Goal: Task Accomplishment & Management: Use online tool/utility

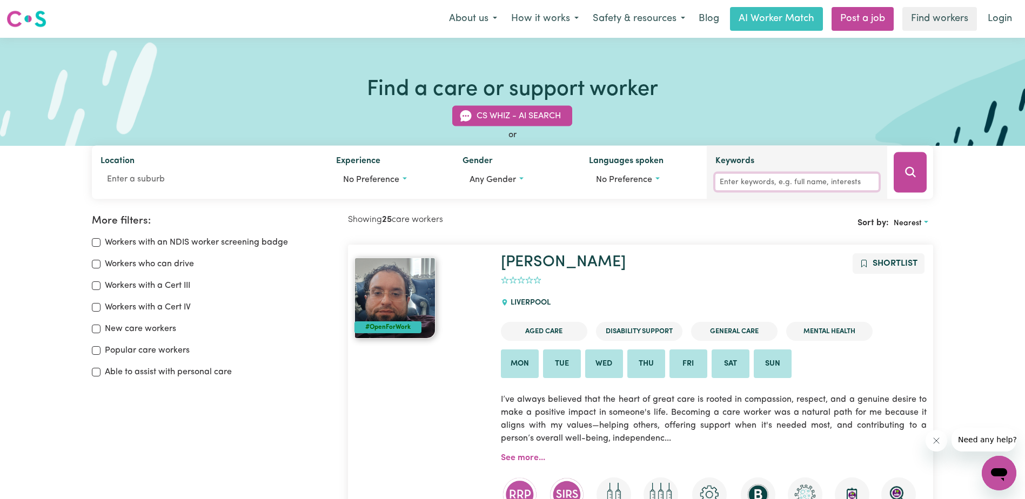
click at [742, 181] on input "Keywords" at bounding box center [797, 182] width 164 height 17
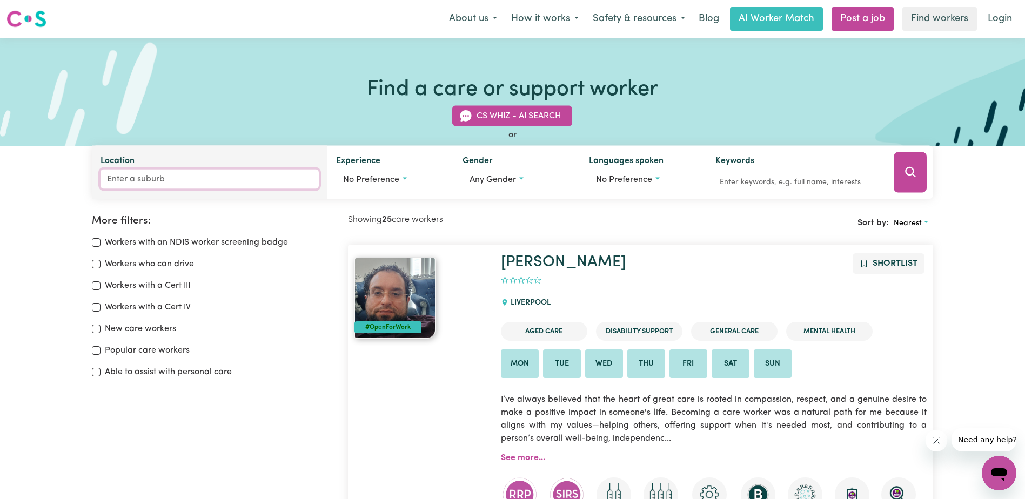
click at [142, 182] on input "Location" at bounding box center [209, 179] width 218 height 19
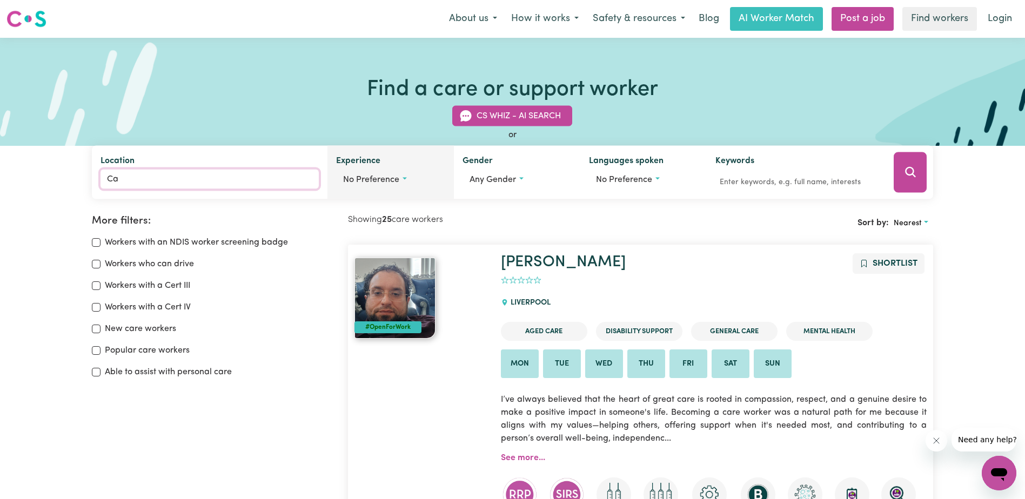
type input "Cam"
type input "CamBALLIN, [GEOGRAPHIC_DATA], 6728"
type input "Camp"
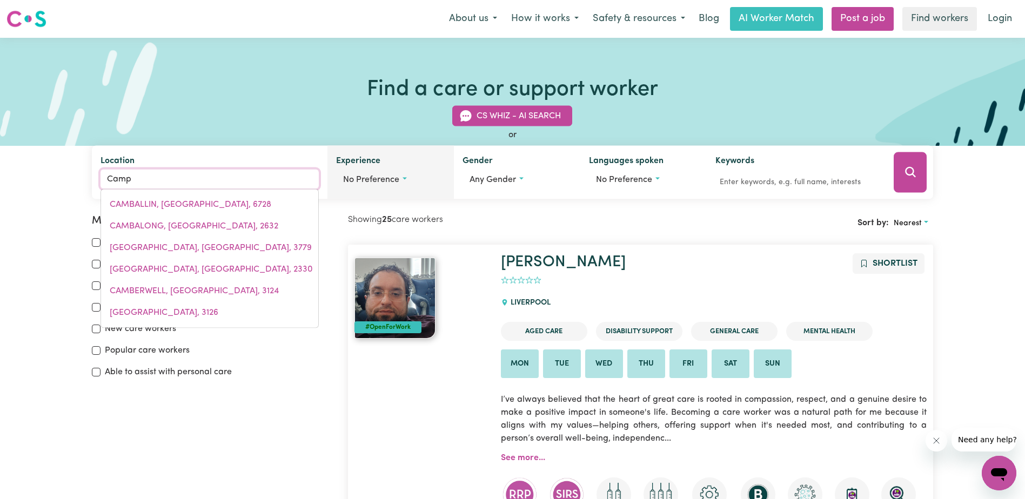
type input "[GEOGRAPHIC_DATA], [GEOGRAPHIC_DATA], 4385"
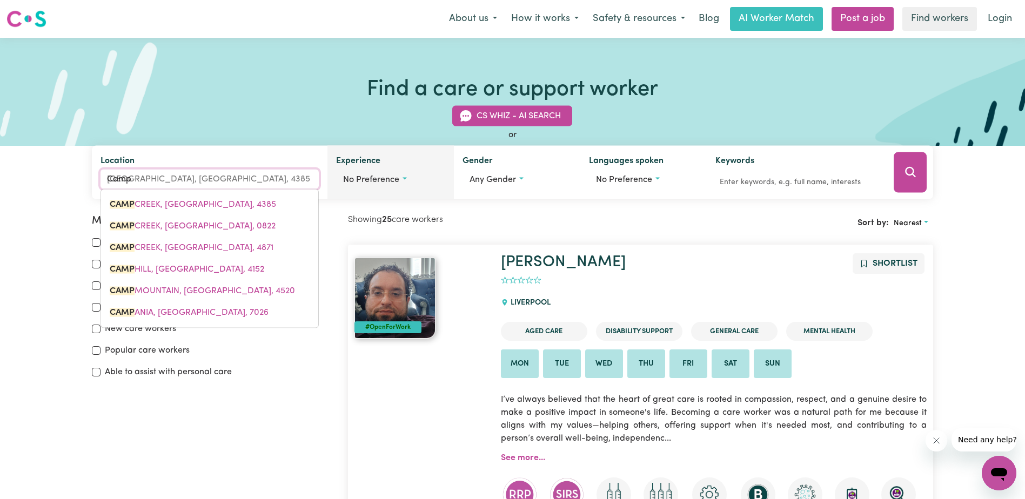
type input "Campb"
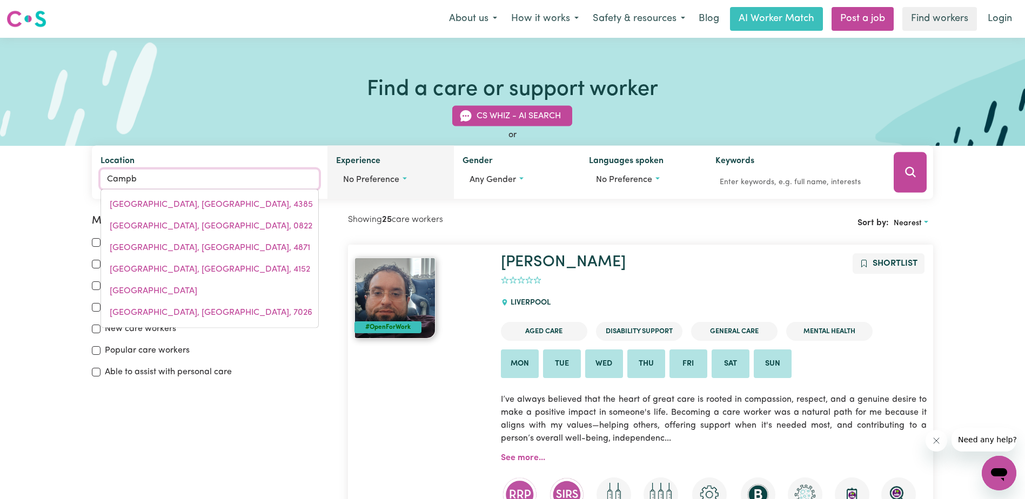
type input "Campbe"
type input "[PERSON_NAME], [GEOGRAPHIC_DATA], 2612"
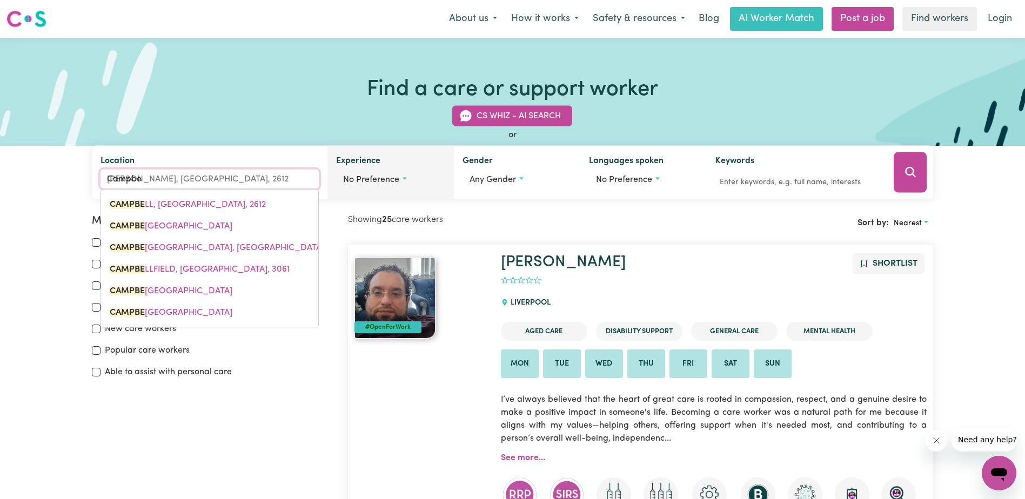
type input "[PERSON_NAME]"
type input "[PERSON_NAME], [GEOGRAPHIC_DATA], 2612"
type input "[PERSON_NAME]"
type input "[PERSON_NAME], [GEOGRAPHIC_DATA], 2612"
type input "Campbellt"
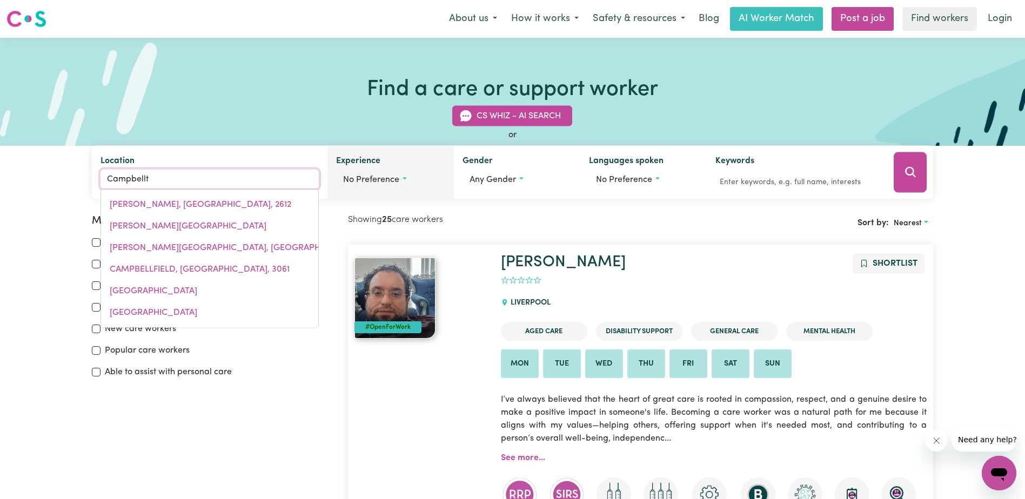
type input "Campbellto"
type input "CampbelltoWN, [GEOGRAPHIC_DATA], 2560"
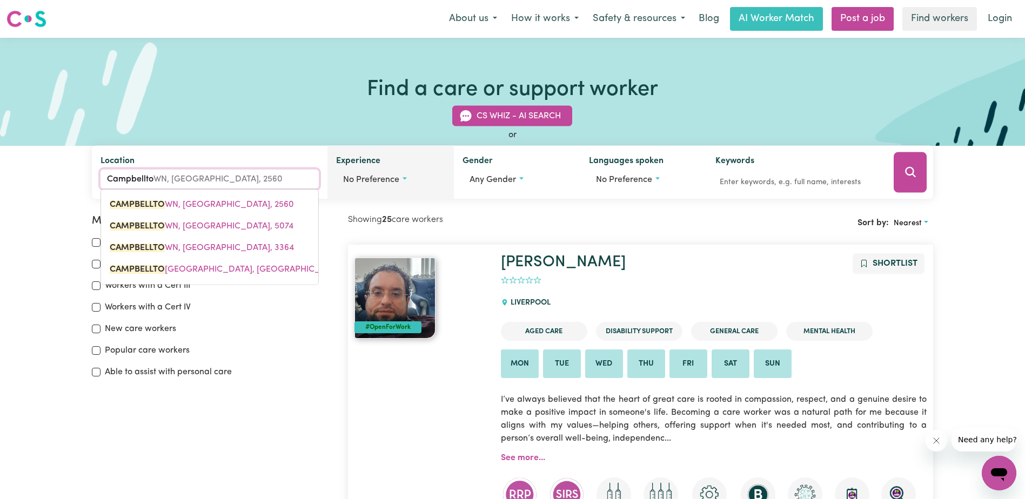
type input "Campbelltow"
type input "CampbelltowN, [GEOGRAPHIC_DATA], 2560"
type input "[GEOGRAPHIC_DATA]"
type input "[GEOGRAPHIC_DATA], [GEOGRAPHIC_DATA], 2560"
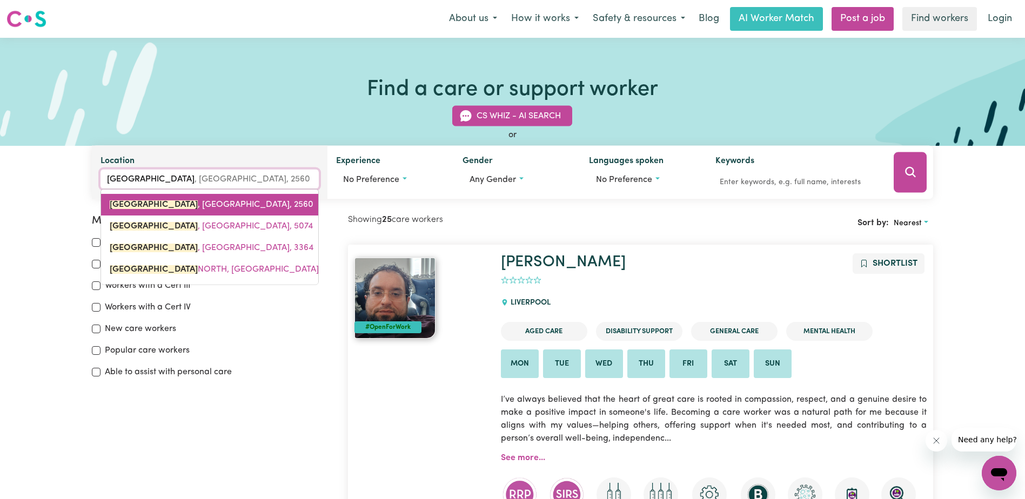
click at [163, 207] on mark "[GEOGRAPHIC_DATA]" at bounding box center [154, 204] width 88 height 9
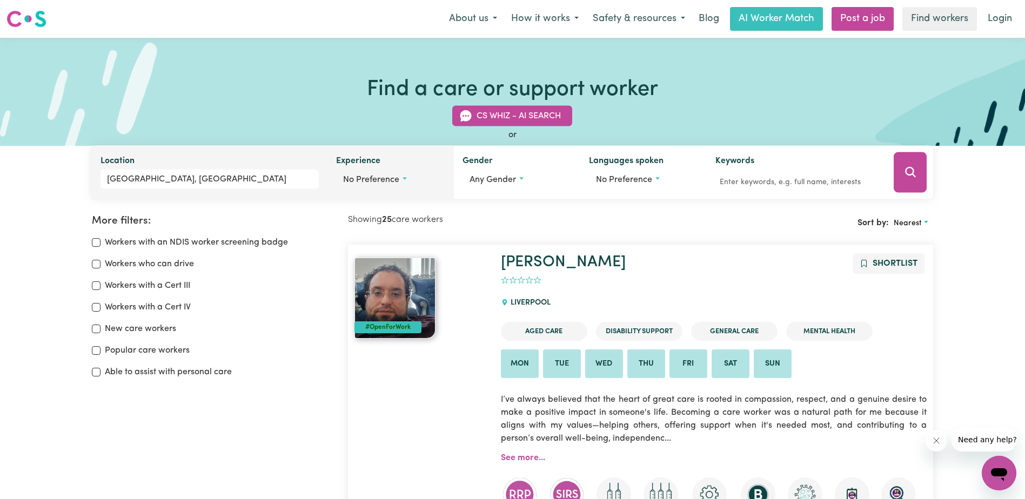
click at [398, 182] on span "No preference" at bounding box center [371, 180] width 56 height 9
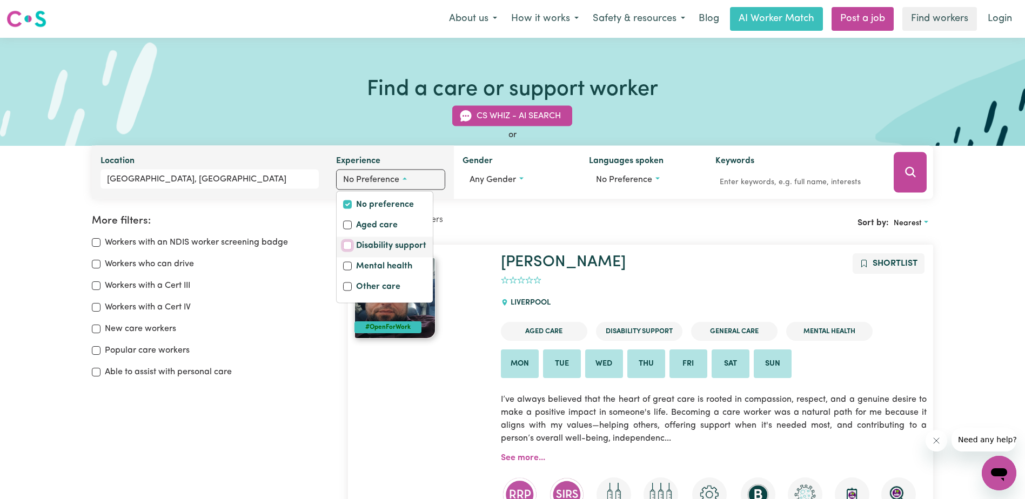
click at [347, 245] on input "Disability support" at bounding box center [347, 245] width 9 height 9
checkbox input "true"
checkbox input "false"
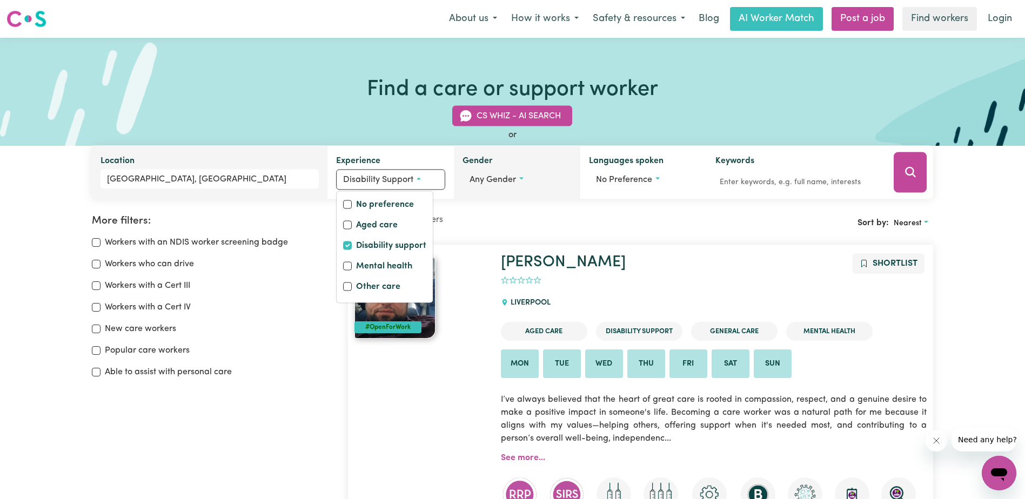
click at [521, 178] on button "Any gender" at bounding box center [516, 180] width 109 height 21
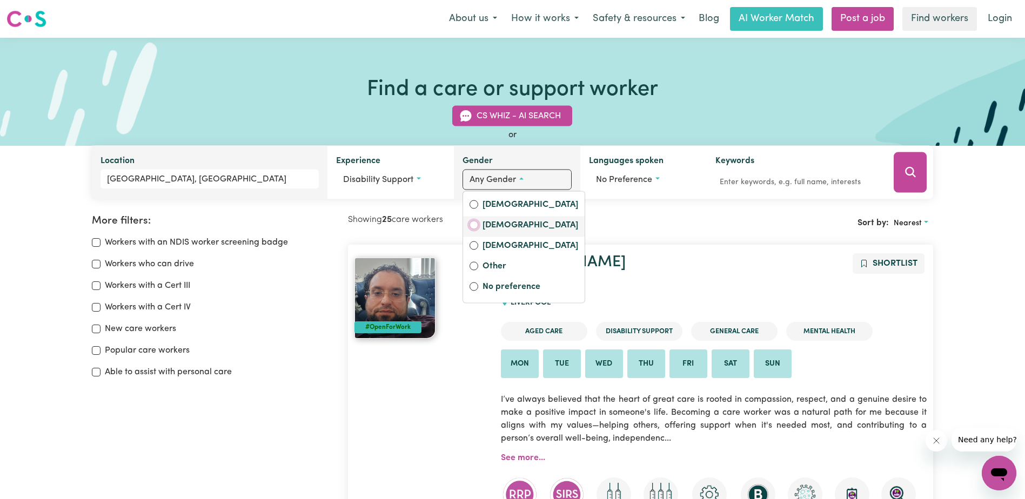
click at [470, 224] on input "[DEMOGRAPHIC_DATA]" at bounding box center [473, 225] width 9 height 9
radio input "true"
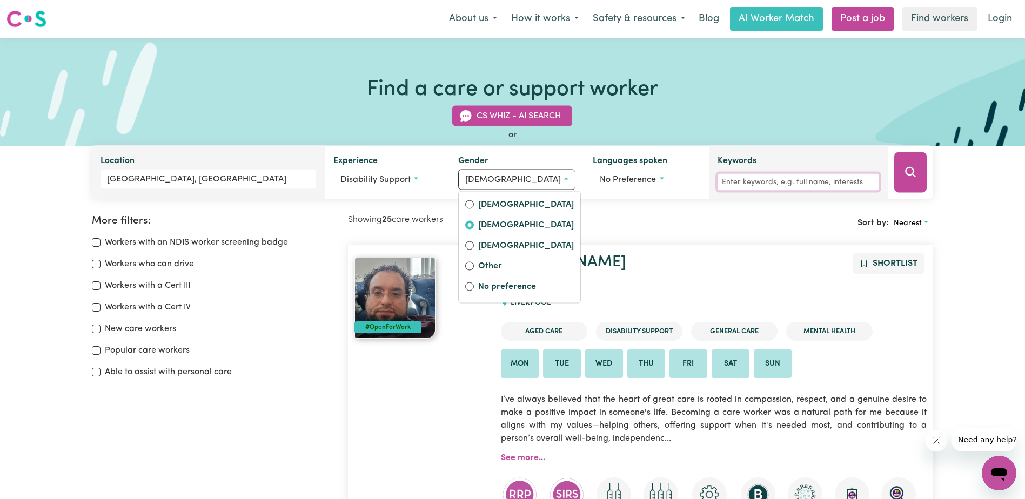
click at [759, 180] on input "Keywords" at bounding box center [798, 182] width 162 height 17
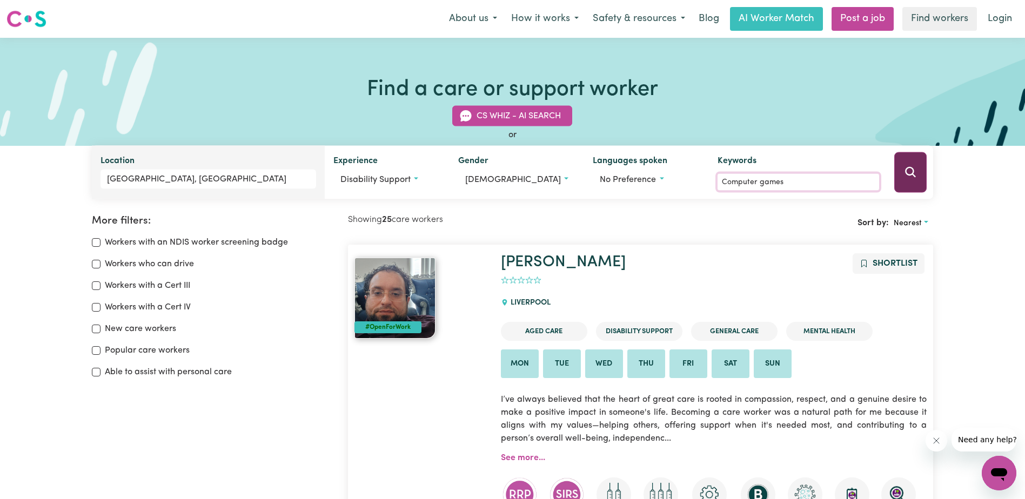
type input "Computer games"
click at [904, 172] on icon "Search" at bounding box center [910, 172] width 13 height 13
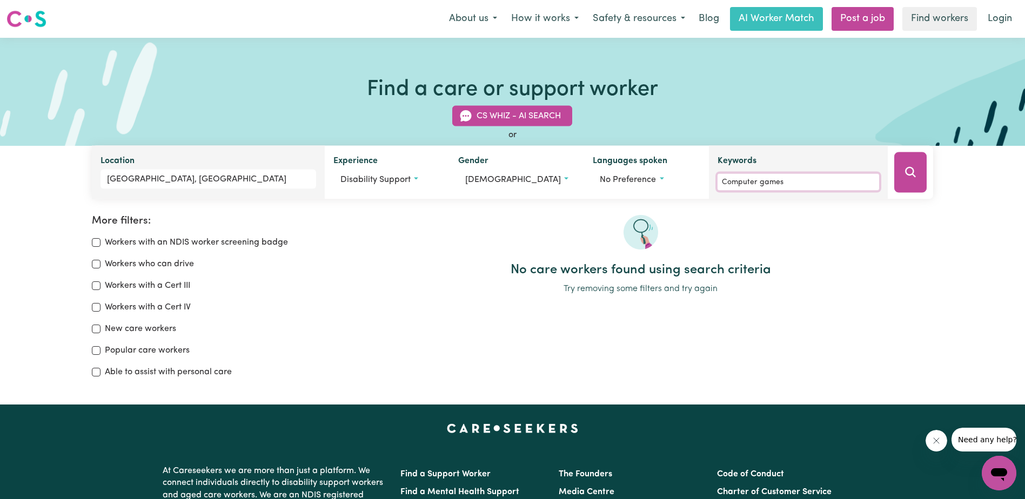
click at [787, 183] on input "Computer games" at bounding box center [798, 182] width 162 height 17
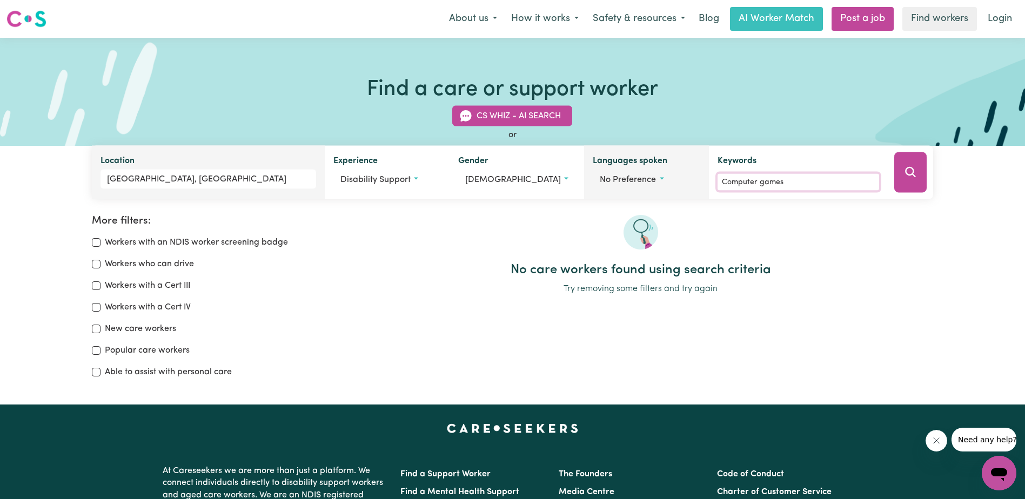
drag, startPoint x: 809, startPoint y: 183, endPoint x: 703, endPoint y: 173, distance: 106.3
click at [703, 173] on div "Location [GEOGRAPHIC_DATA], [GEOGRAPHIC_DATA] Experience Disability support No …" at bounding box center [512, 172] width 841 height 53
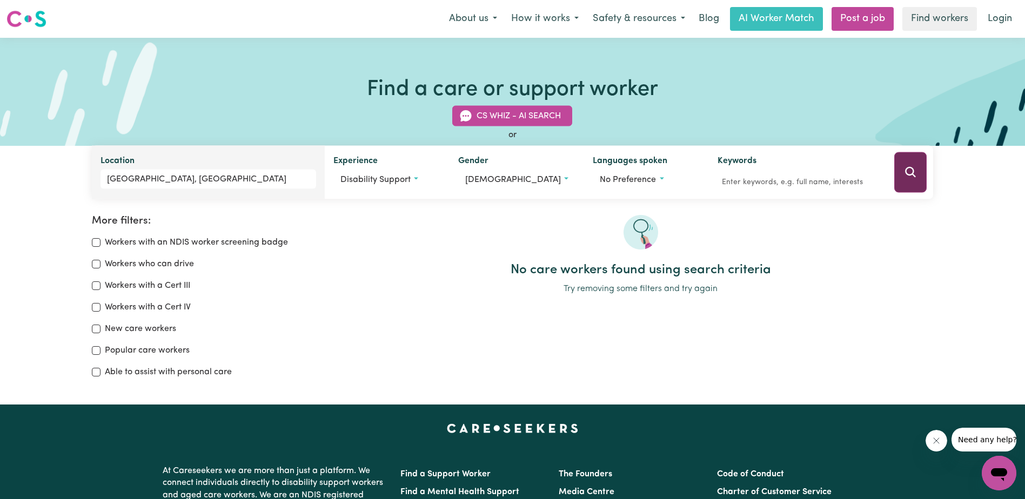
click at [911, 167] on icon "Search" at bounding box center [910, 172] width 13 height 13
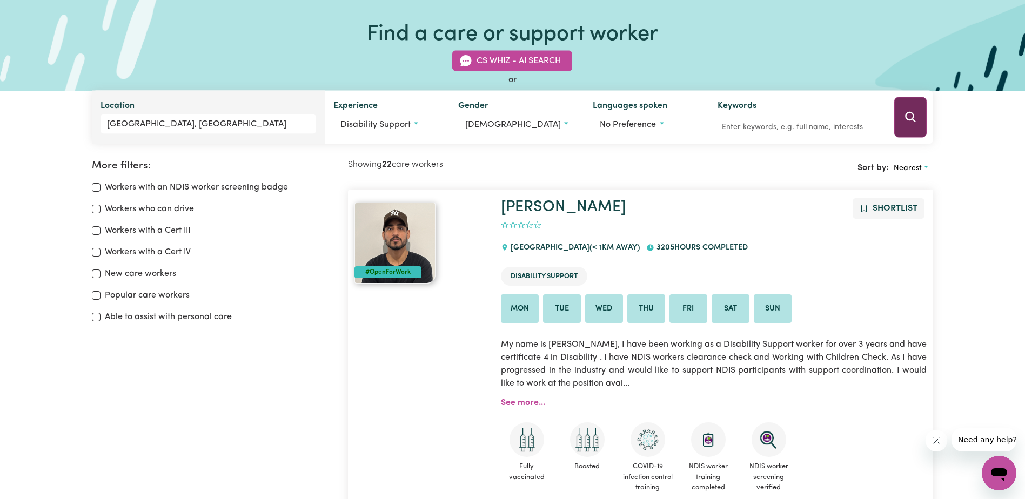
scroll to position [180, 0]
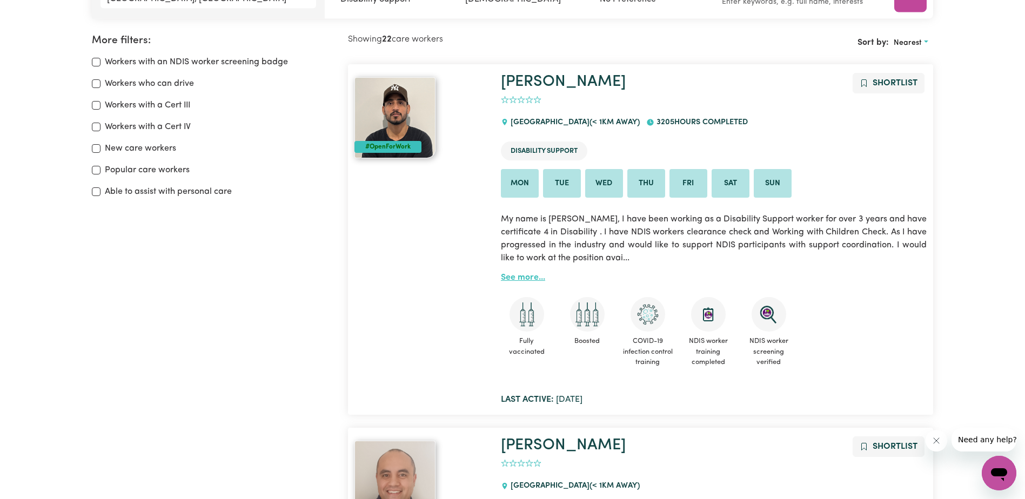
click at [516, 277] on link "See more..." at bounding box center [523, 277] width 44 height 9
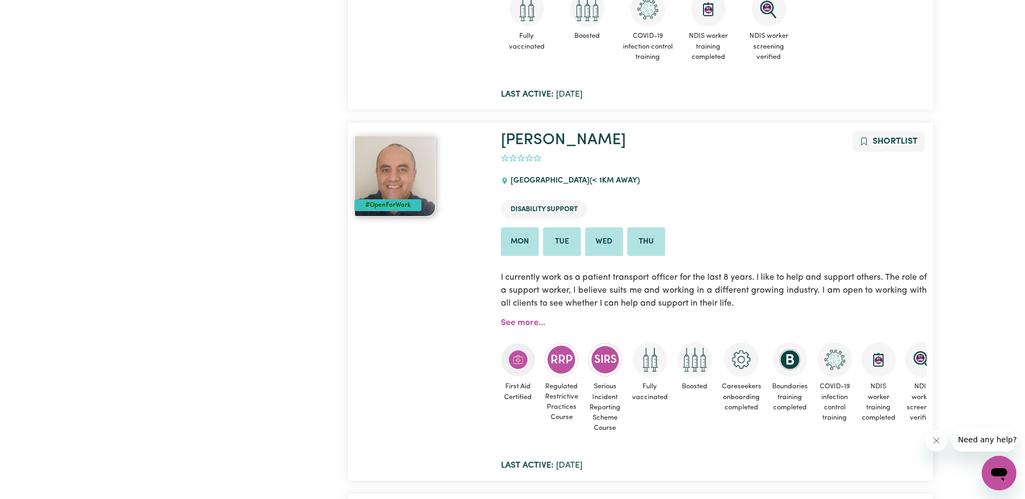
scroll to position [505, 0]
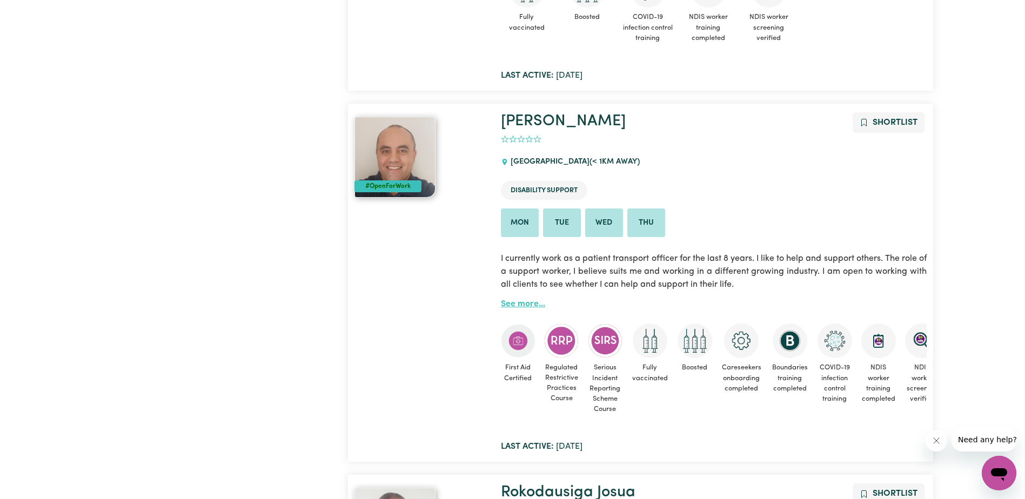
click at [515, 306] on link "See more..." at bounding box center [523, 304] width 44 height 9
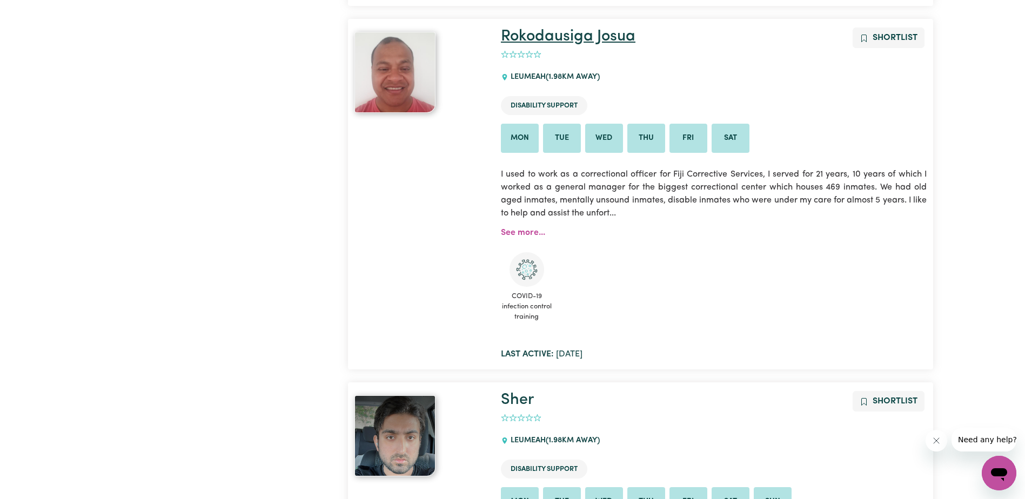
scroll to position [991, 0]
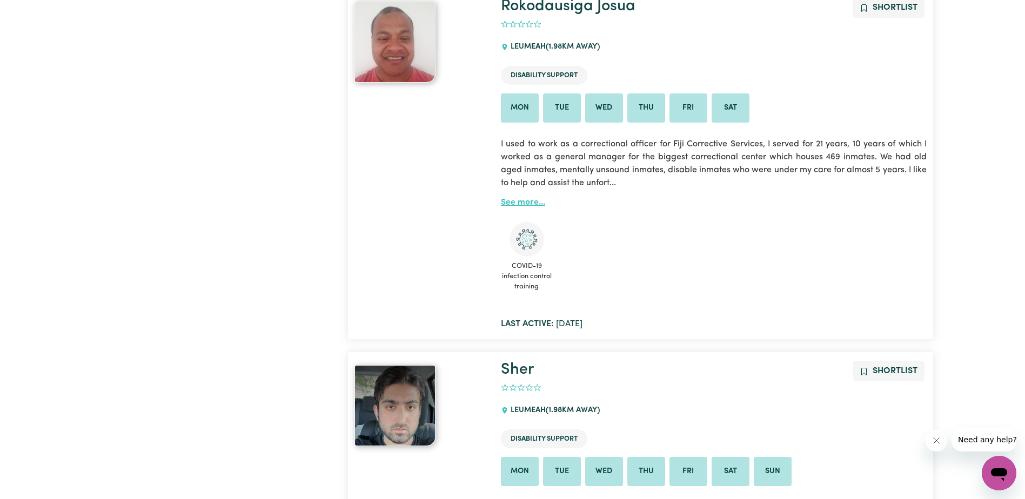
click at [527, 207] on link "See more..." at bounding box center [523, 202] width 44 height 9
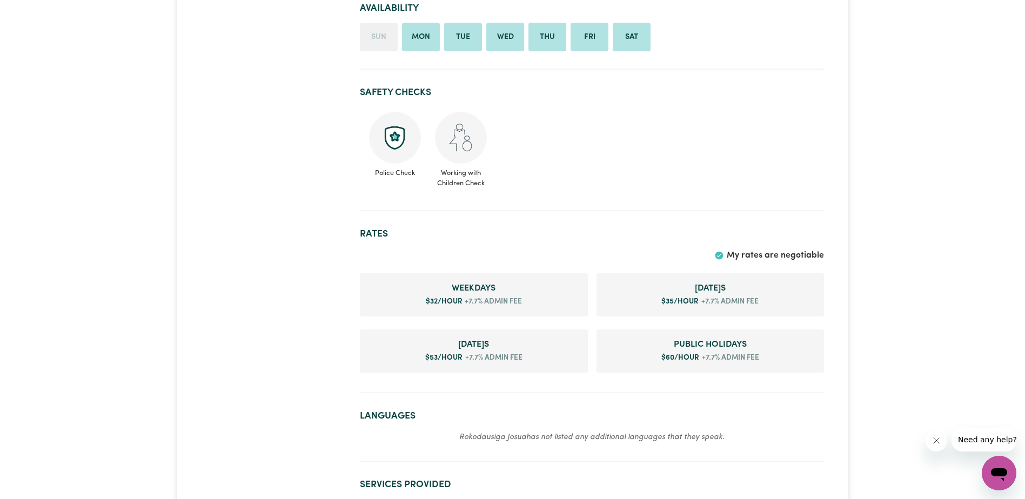
scroll to position [594, 0]
